Goal: Task Accomplishment & Management: Complete application form

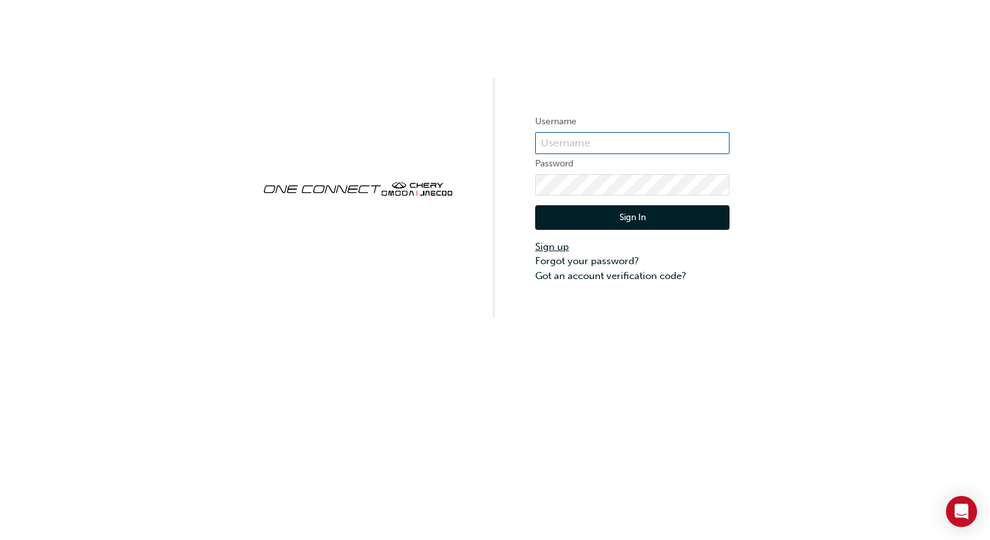
type input "chris.prestidge@inghamdriven.nz"
click at [558, 247] on link "Sign up" at bounding box center [632, 247] width 194 height 15
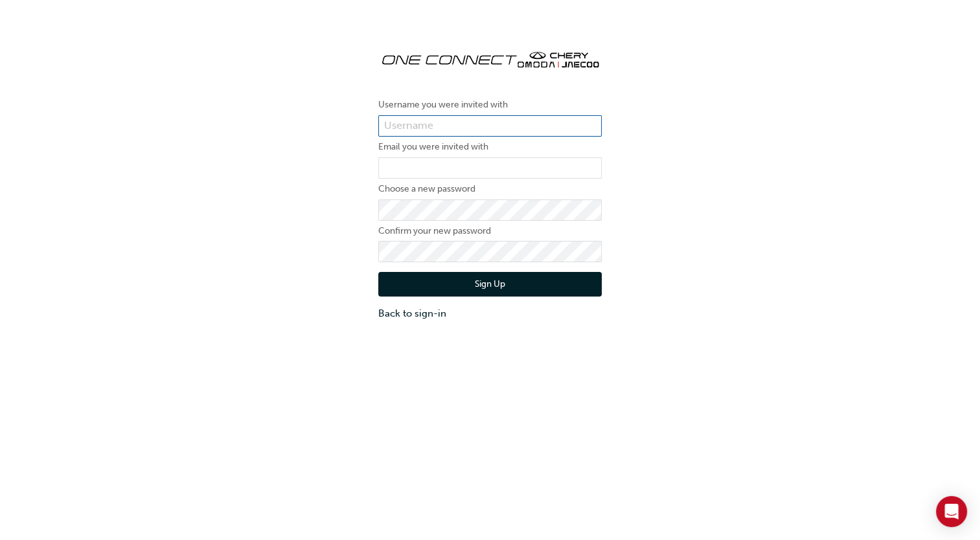
click at [483, 120] on input "text" at bounding box center [489, 126] width 223 height 22
type input "G"
paste input "ONE00336"
type input "ONE00336"
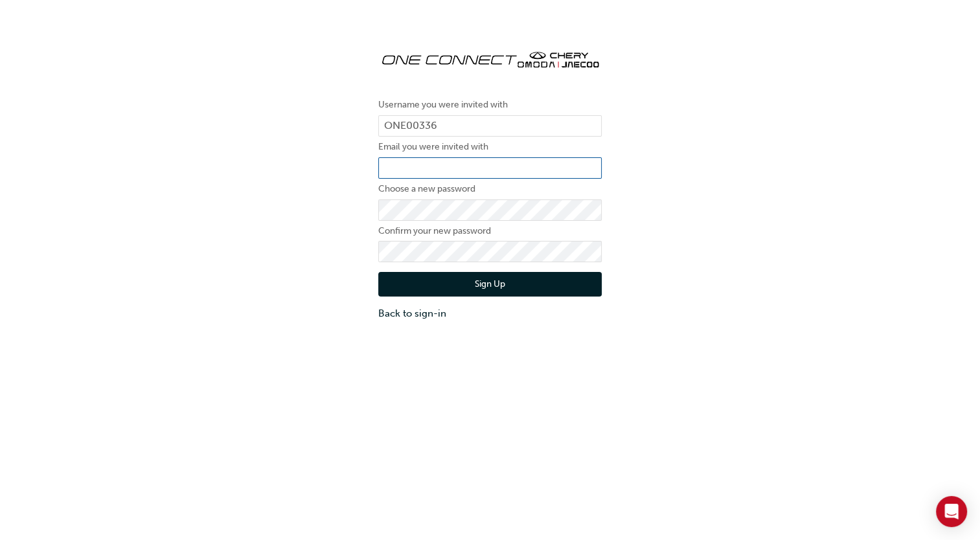
click at [450, 176] on input "email" at bounding box center [489, 168] width 223 height 22
type input "chris.prestidge@inghamdriven.nz"
drag, startPoint x: 225, startPoint y: 347, endPoint x: 310, endPoint y: 313, distance: 92.1
click at [225, 347] on div "Username you were invited with ONE00336 Email you were invited with chris.prest…" at bounding box center [490, 299] width 980 height 540
click at [407, 288] on button "Sign Up" at bounding box center [489, 284] width 223 height 25
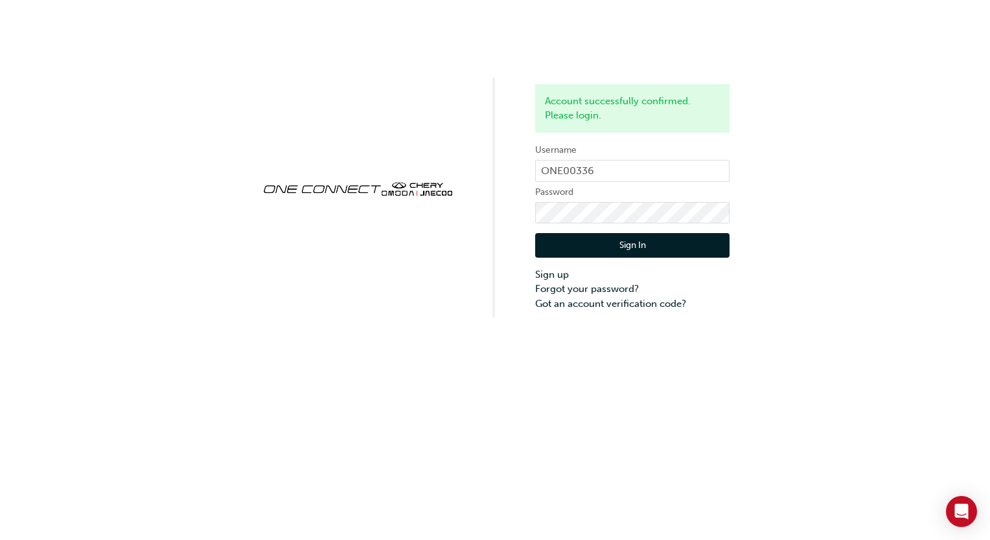
click at [650, 248] on button "Sign In" at bounding box center [632, 245] width 194 height 25
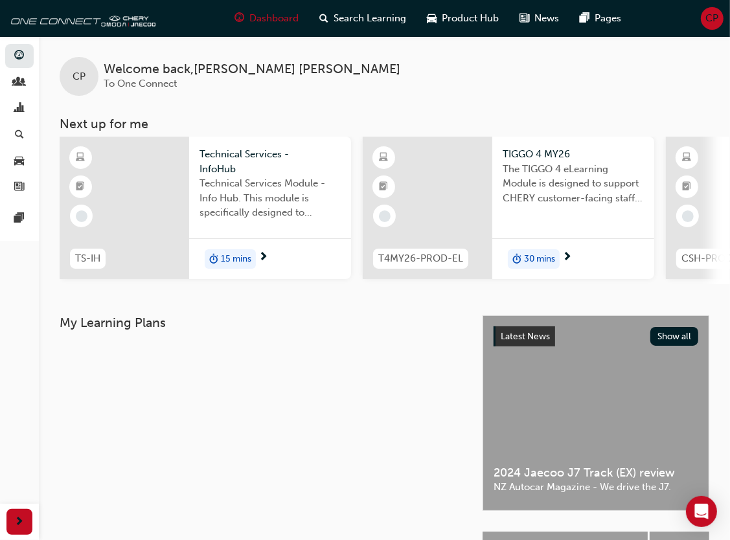
click at [247, 400] on div "My Learning Plans" at bounding box center [271, 516] width 423 height 402
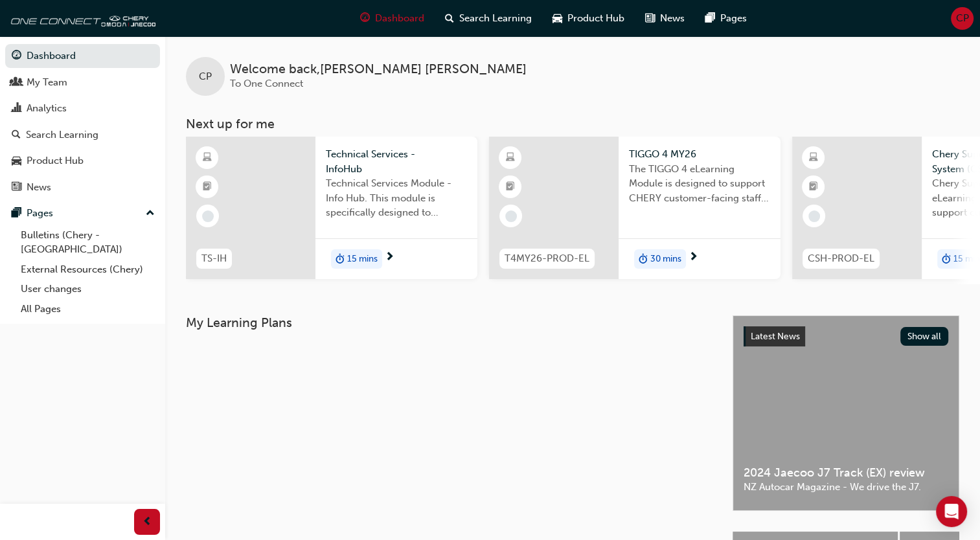
click at [472, 351] on div at bounding box center [583, 346] width 268 height 10
